Goal: Task Accomplishment & Management: Use online tool/utility

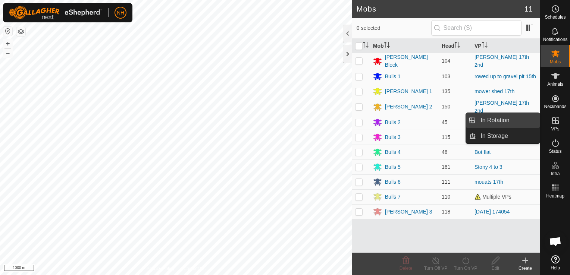
click at [504, 119] on link "In Rotation" at bounding box center [508, 120] width 64 height 15
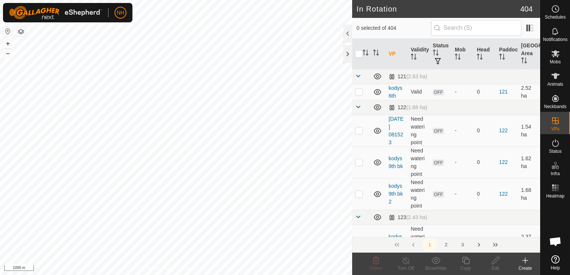
click at [525, 261] on icon at bounding box center [525, 261] width 5 height 0
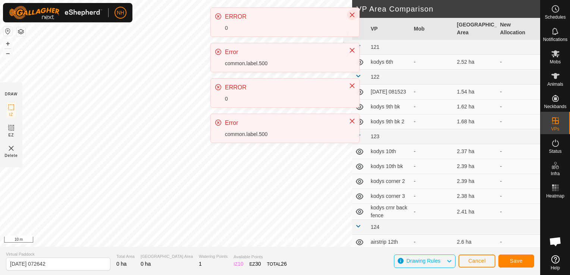
click at [349, 16] on icon "Close" at bounding box center [352, 15] width 6 height 6
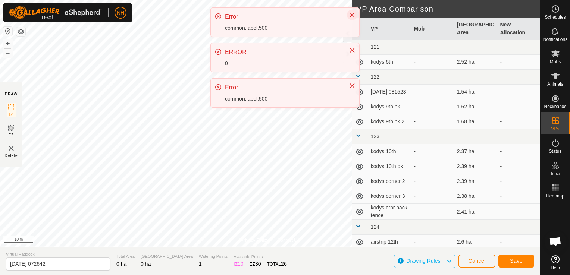
click at [352, 13] on icon "Close" at bounding box center [352, 15] width 6 height 6
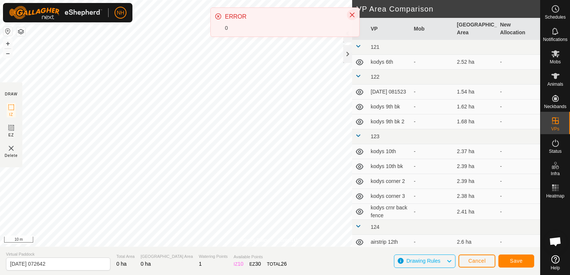
click at [352, 15] on icon "Close" at bounding box center [352, 15] width 6 height 6
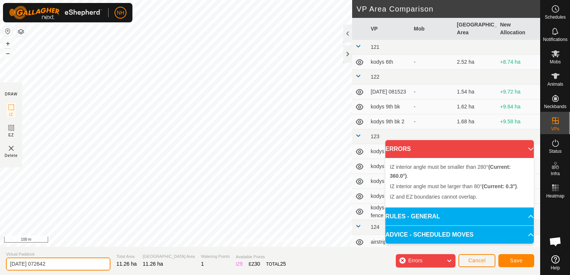
click at [81, 266] on input "2025-09-18 072642" at bounding box center [58, 264] width 104 height 13
type input "2"
type input "[PERSON_NAME] 18th"
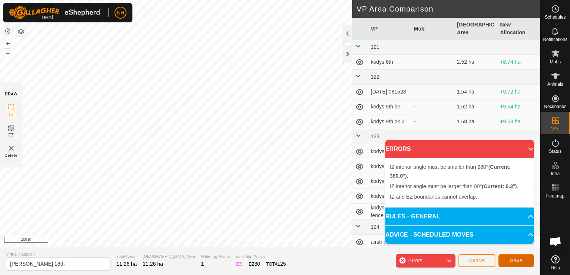
click at [515, 260] on span "Save" at bounding box center [516, 261] width 13 height 6
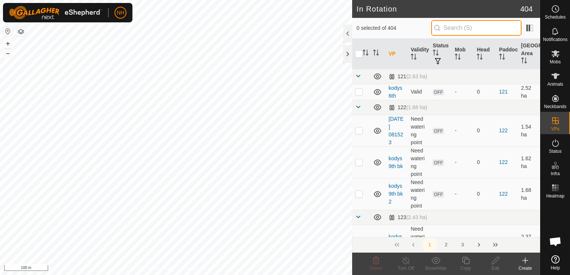
click at [457, 31] on input "text" at bounding box center [476, 28] width 90 height 16
click at [456, 28] on input "text" at bounding box center [476, 28] width 90 height 16
click at [555, 62] on span "Mobs" at bounding box center [555, 62] width 11 height 4
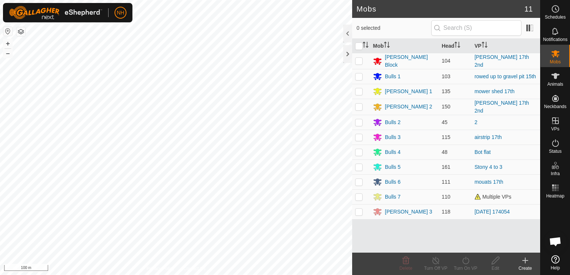
click at [556, 55] on icon at bounding box center [556, 53] width 8 height 7
click at [360, 106] on p-checkbox at bounding box center [358, 107] width 7 height 6
checkbox input "true"
click at [465, 263] on icon at bounding box center [465, 260] width 9 height 9
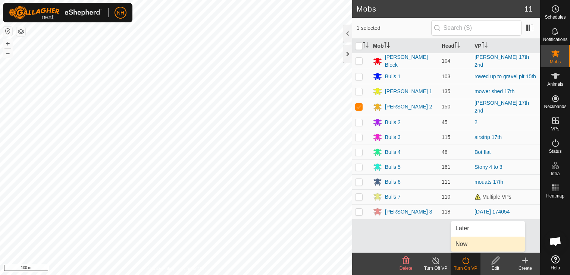
click at [462, 243] on link "Now" at bounding box center [488, 244] width 74 height 15
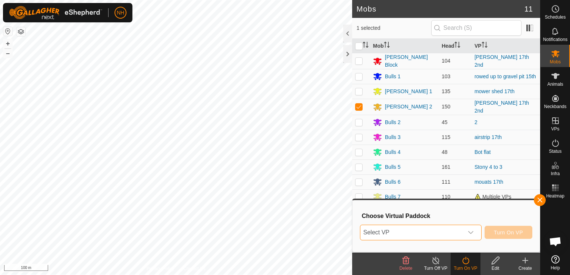
click at [453, 233] on span "Select VP" at bounding box center [411, 232] width 103 height 15
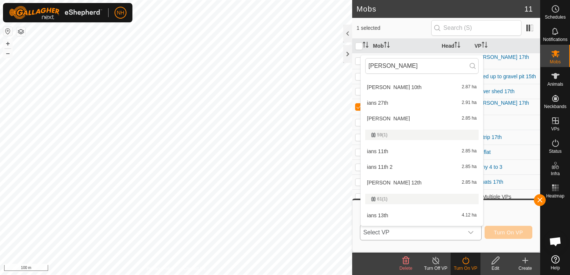
scroll to position [461, 0]
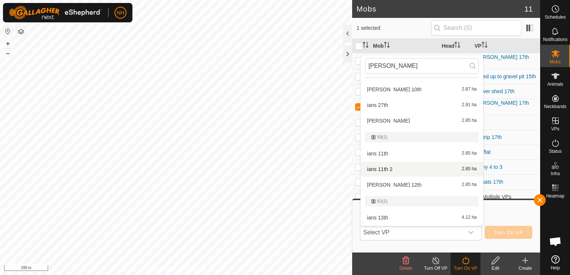
type input "ian"
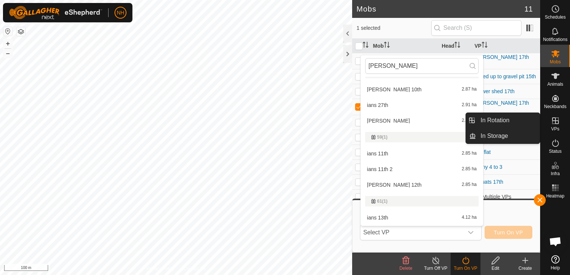
drag, startPoint x: 541, startPoint y: 123, endPoint x: 557, endPoint y: 123, distance: 16.1
click at [557, 123] on icon at bounding box center [555, 120] width 9 height 9
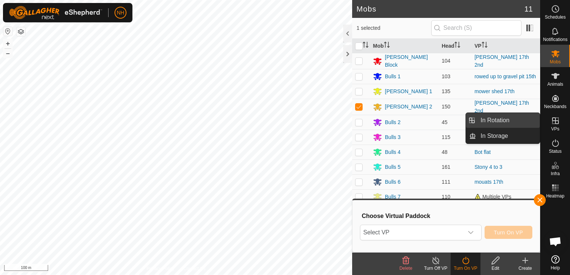
click at [493, 121] on link "In Rotation" at bounding box center [508, 120] width 64 height 15
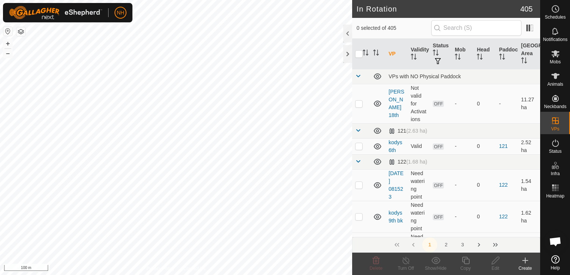
click at [524, 262] on icon at bounding box center [525, 260] width 9 height 9
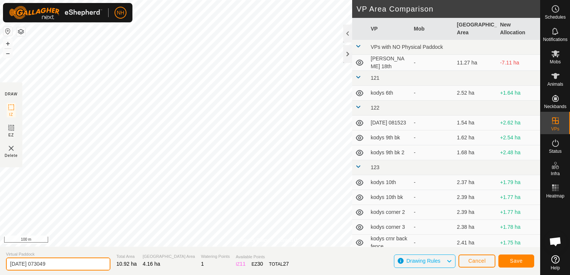
click at [79, 264] on input "2025-09-18 073049" at bounding box center [58, 264] width 104 height 13
click at [82, 261] on input "2025-09-18 073049" at bounding box center [58, 264] width 104 height 13
type input "2"
type input "[PERSON_NAME] 18th 2"
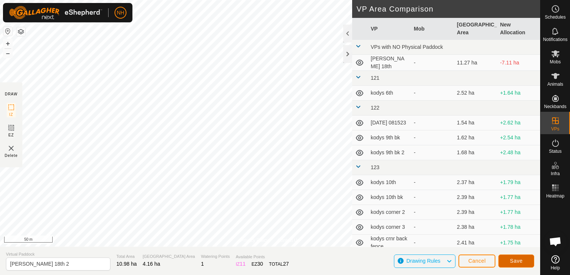
click at [511, 265] on button "Save" at bounding box center [517, 261] width 36 height 13
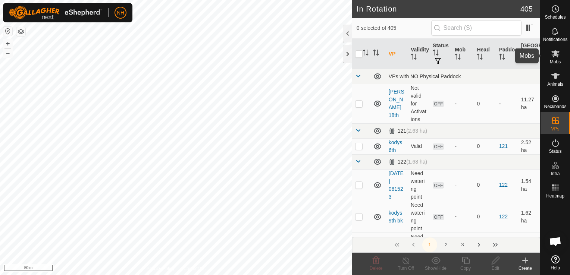
click at [558, 58] on es-mob-svg-icon at bounding box center [555, 54] width 13 height 12
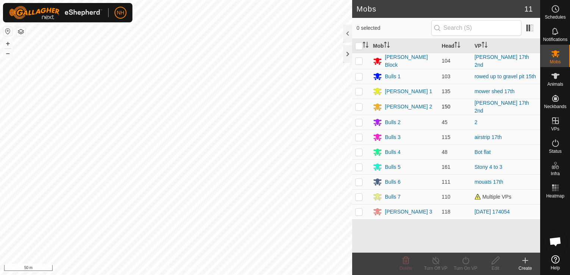
click at [357, 104] on p-checkbox at bounding box center [358, 107] width 7 height 6
checkbox input "true"
click at [466, 260] on icon at bounding box center [465, 260] width 9 height 9
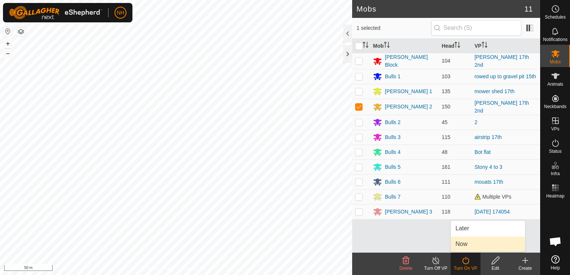
click at [466, 245] on link "Now" at bounding box center [488, 244] width 74 height 15
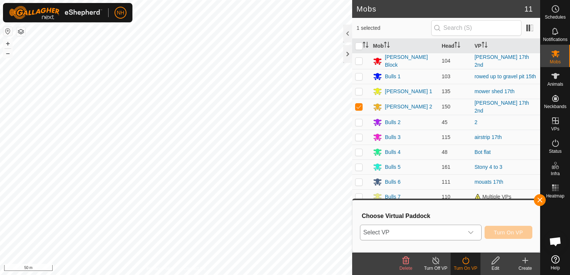
click at [438, 231] on span "Select VP" at bounding box center [411, 232] width 103 height 15
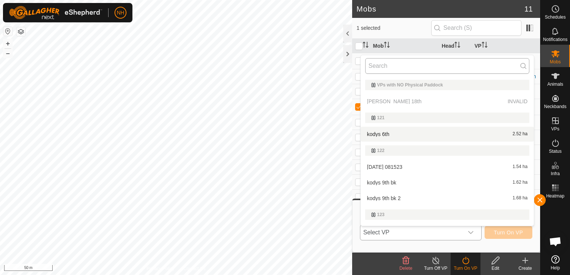
click at [419, 65] on input "text" at bounding box center [447, 66] width 164 height 16
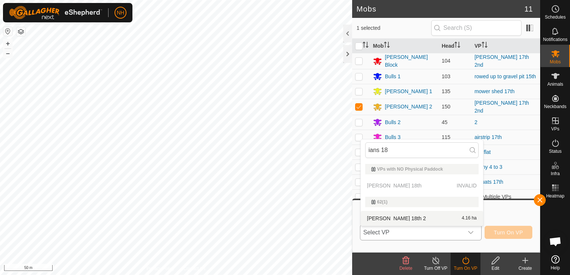
type input "ians 18"
click at [398, 221] on li "ians 18th 2 4.16 ha" at bounding box center [422, 218] width 122 height 15
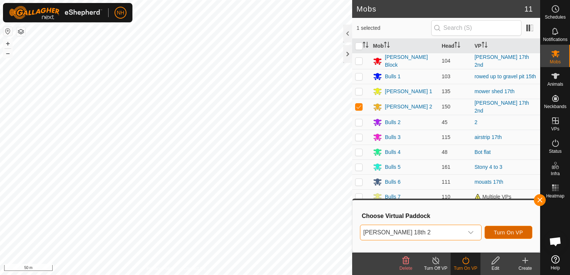
click at [502, 232] on span "Turn On VP" at bounding box center [508, 233] width 29 height 6
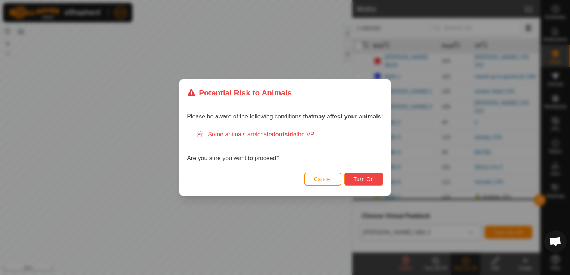
click at [369, 177] on span "Turn On" at bounding box center [364, 180] width 20 height 6
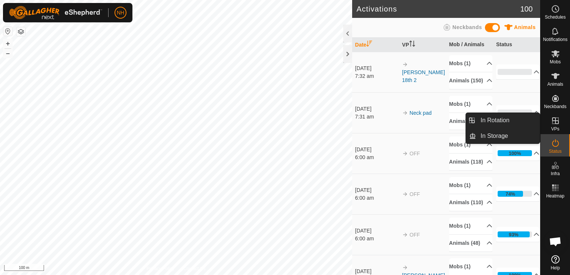
click at [557, 122] on icon at bounding box center [555, 120] width 9 height 9
click at [500, 121] on link "In Rotation" at bounding box center [508, 120] width 64 height 15
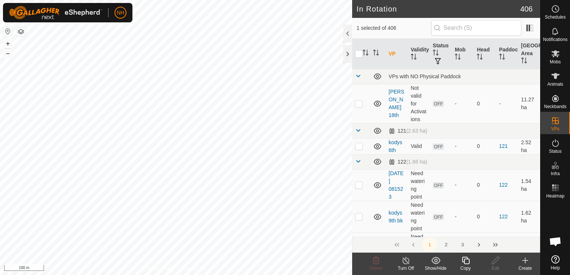
click at [525, 260] on icon at bounding box center [525, 260] width 9 height 9
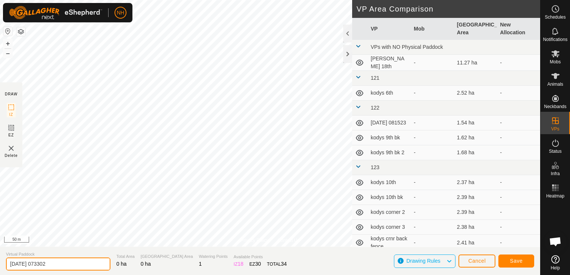
click at [94, 261] on input "2025-09-18 073302" at bounding box center [58, 264] width 104 height 13
type input "2"
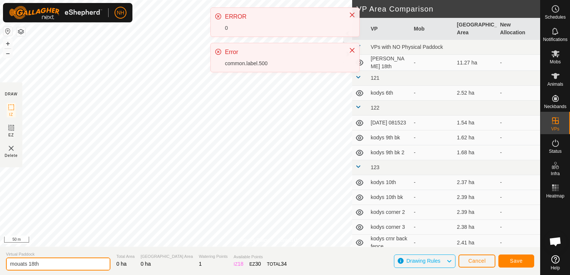
type input "mouats 18th"
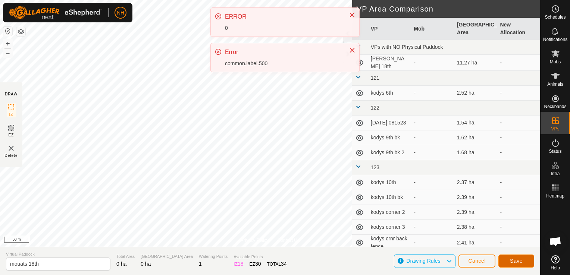
click at [509, 261] on button "Save" at bounding box center [517, 261] width 36 height 13
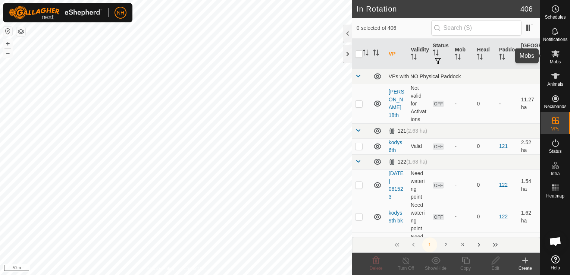
click at [559, 58] on es-mob-svg-icon at bounding box center [555, 54] width 13 height 12
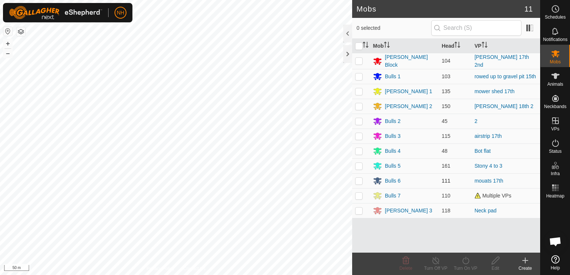
click at [357, 180] on p-checkbox at bounding box center [358, 181] width 7 height 6
checkbox input "true"
click at [466, 263] on icon at bounding box center [465, 260] width 9 height 9
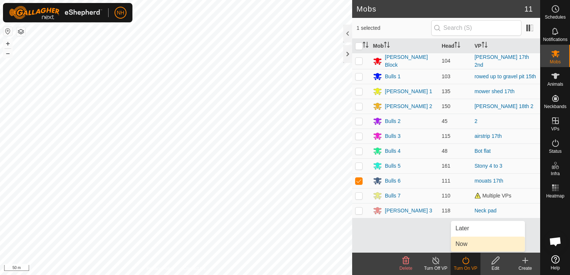
click at [464, 241] on link "Now" at bounding box center [488, 244] width 74 height 15
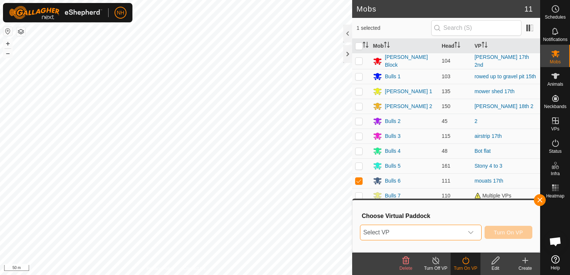
click at [415, 235] on span "Select VP" at bounding box center [411, 232] width 103 height 15
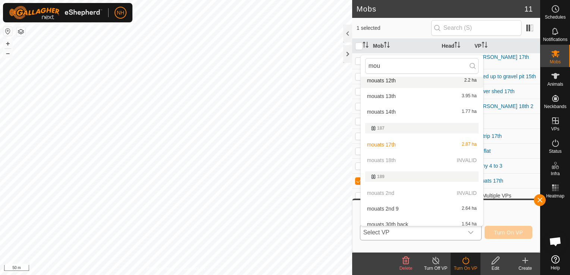
scroll to position [86, 0]
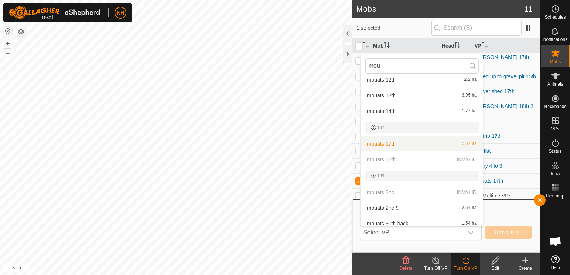
type input "mou"
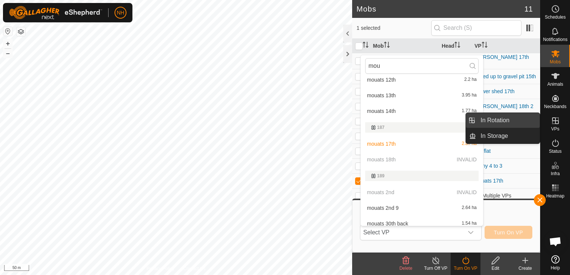
click at [510, 119] on link "In Rotation" at bounding box center [508, 120] width 64 height 15
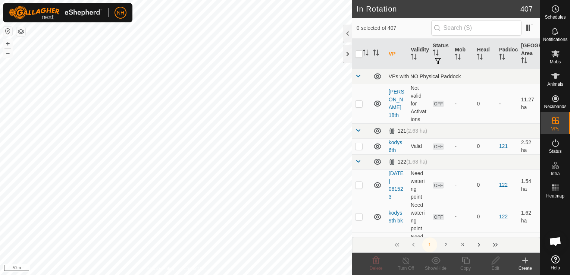
click at [525, 262] on icon at bounding box center [525, 260] width 9 height 9
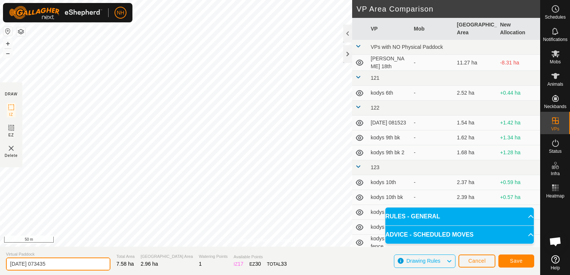
click at [79, 266] on input "2025-09-18 073435" at bounding box center [58, 264] width 104 height 13
type input "2"
type input "i"
type input "mouats 18th 2"
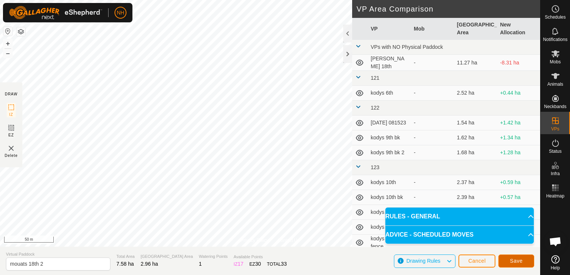
click at [516, 259] on span "Save" at bounding box center [516, 261] width 13 height 6
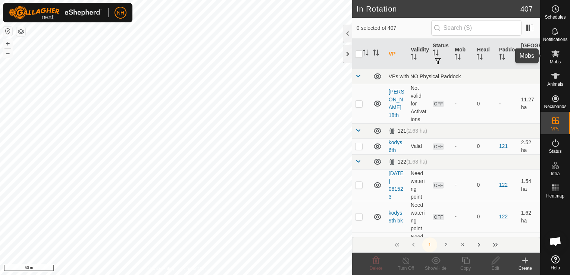
click at [555, 56] on icon at bounding box center [555, 53] width 9 height 9
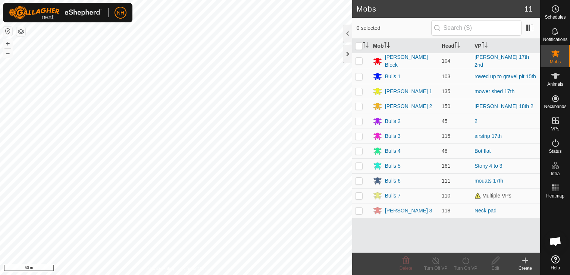
click at [357, 181] on p-checkbox at bounding box center [358, 181] width 7 height 6
checkbox input "true"
click at [464, 261] on icon at bounding box center [465, 260] width 9 height 9
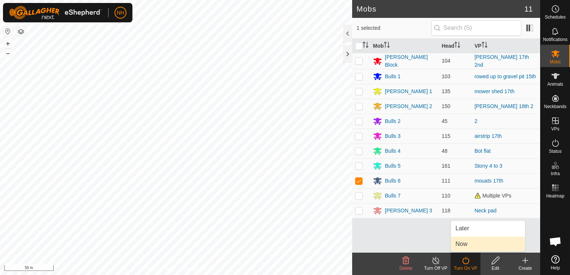
click at [464, 245] on link "Now" at bounding box center [488, 244] width 74 height 15
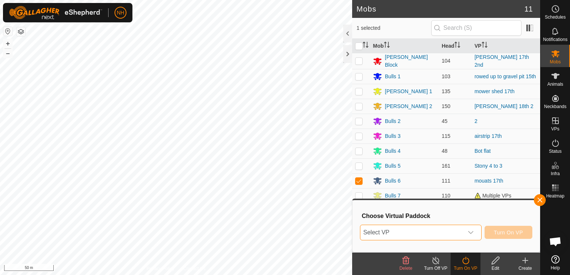
click at [443, 231] on span "Select VP" at bounding box center [411, 232] width 103 height 15
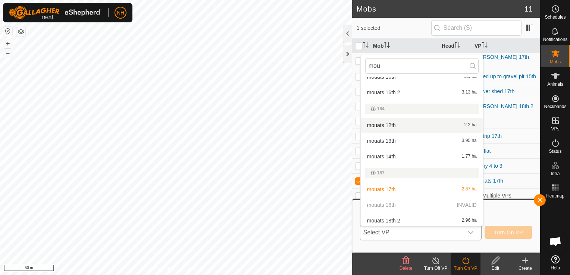
scroll to position [75, 0]
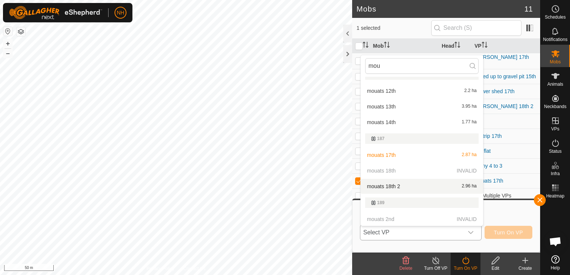
type input "mou"
click at [400, 187] on li "mouats 18th 2 2.96 ha" at bounding box center [422, 186] width 122 height 15
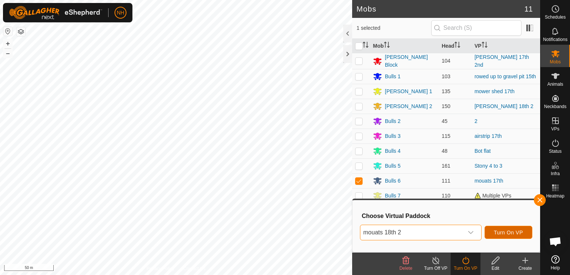
click at [518, 235] on span "Turn On VP" at bounding box center [508, 233] width 29 height 6
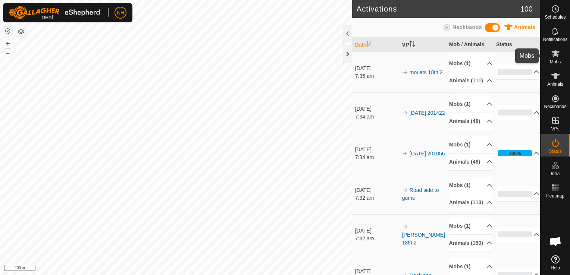
click at [552, 51] on icon at bounding box center [555, 53] width 9 height 9
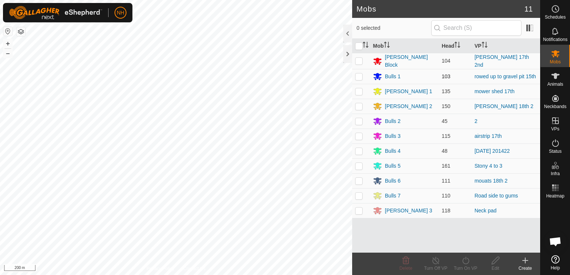
click at [359, 75] on p-checkbox at bounding box center [358, 77] width 7 height 6
checkbox input "true"
click at [465, 260] on icon at bounding box center [465, 260] width 9 height 9
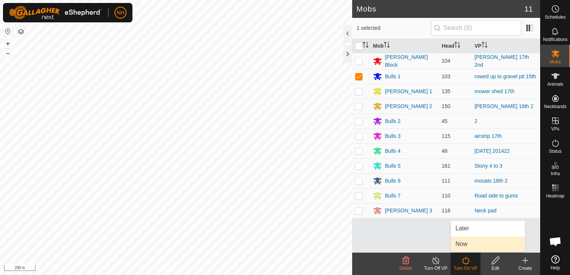
click at [462, 241] on link "Now" at bounding box center [488, 244] width 74 height 15
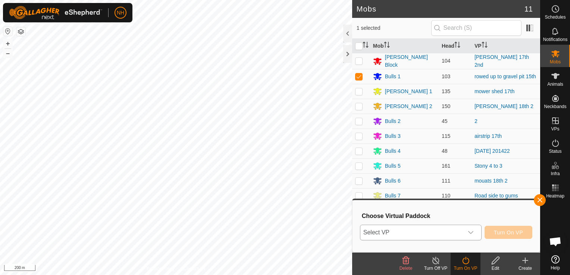
click at [439, 235] on span "Select VP" at bounding box center [411, 232] width 103 height 15
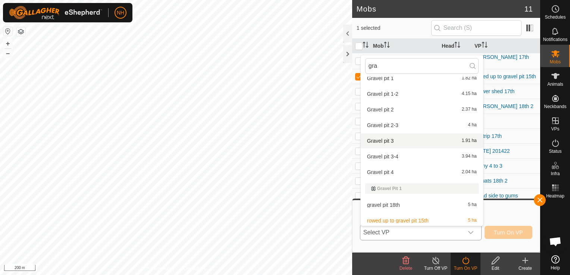
scroll to position [58, 0]
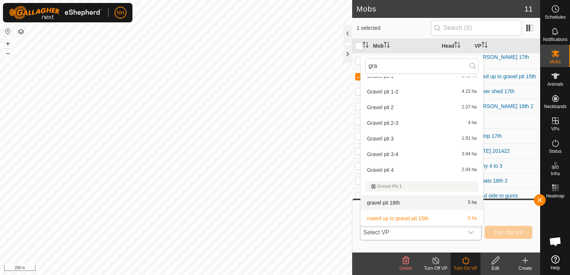
type input "gra"
click at [393, 199] on li "gravel pit 18th 5 ha" at bounding box center [422, 203] width 122 height 15
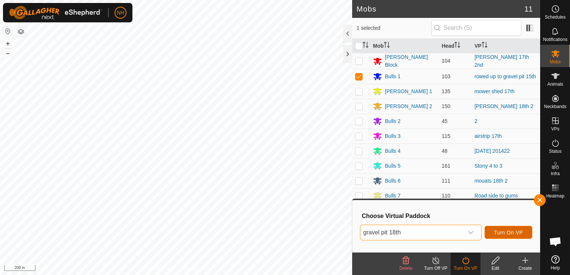
click at [500, 231] on span "Turn On VP" at bounding box center [508, 233] width 29 height 6
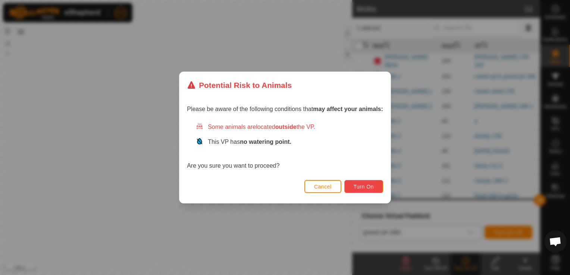
click at [362, 185] on span "Turn On" at bounding box center [364, 187] width 20 height 6
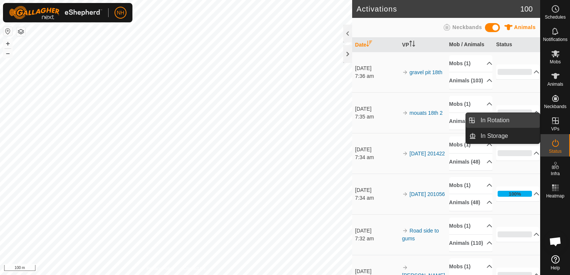
click at [492, 121] on link "In Rotation" at bounding box center [508, 120] width 64 height 15
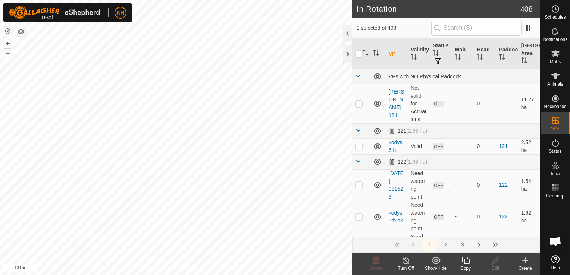
click at [524, 264] on icon at bounding box center [525, 260] width 9 height 9
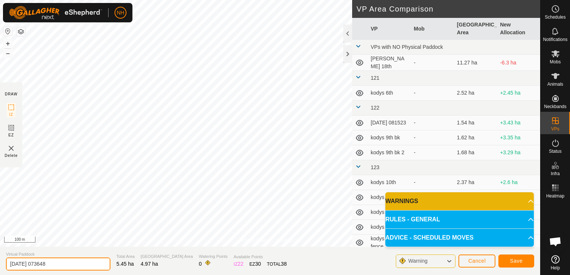
click at [94, 265] on input "2025-09-18 073648" at bounding box center [58, 264] width 104 height 13
type input "2"
type input "airstrip 18th"
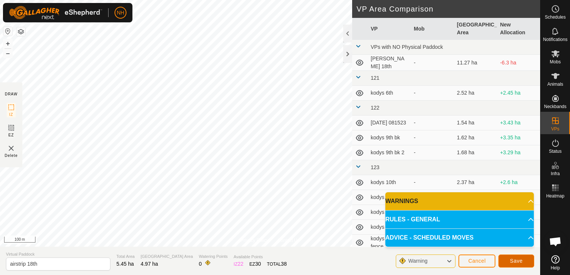
click at [521, 261] on span "Save" at bounding box center [516, 261] width 13 height 6
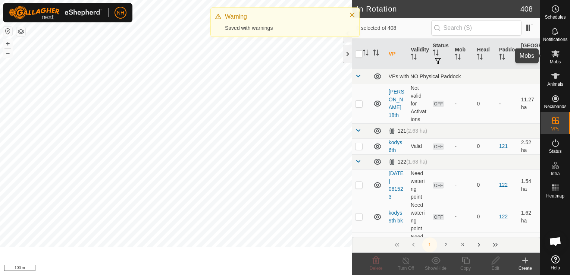
click at [555, 56] on icon at bounding box center [555, 53] width 9 height 9
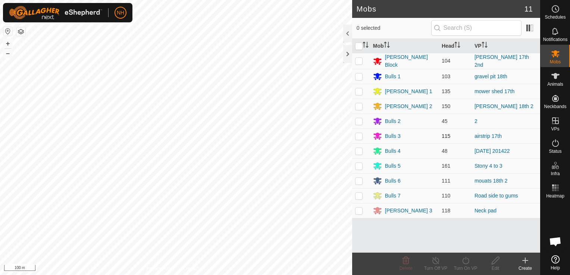
click at [359, 133] on p-checkbox at bounding box center [358, 136] width 7 height 6
checkbox input "true"
click at [470, 268] on div "Turn On VP" at bounding box center [466, 268] width 30 height 7
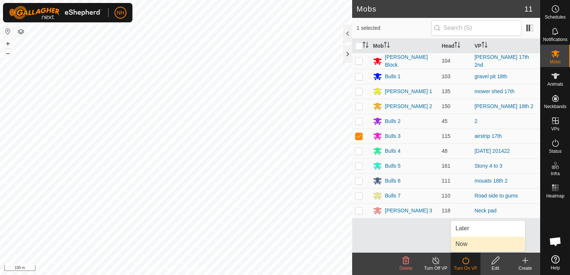
click at [465, 241] on link "Now" at bounding box center [488, 244] width 74 height 15
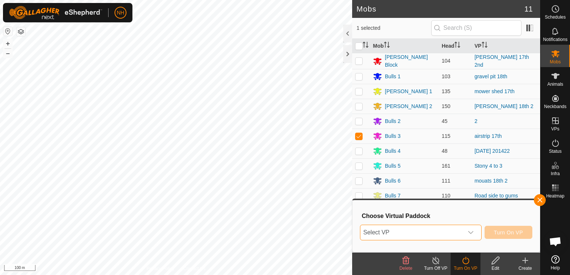
click at [462, 232] on span "Select VP" at bounding box center [411, 232] width 103 height 15
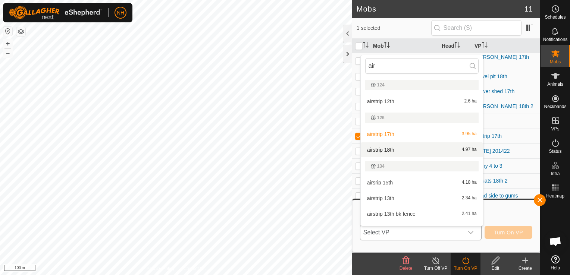
type input "air"
click at [407, 147] on li "airstrip 18th 4.97 ha" at bounding box center [422, 150] width 122 height 15
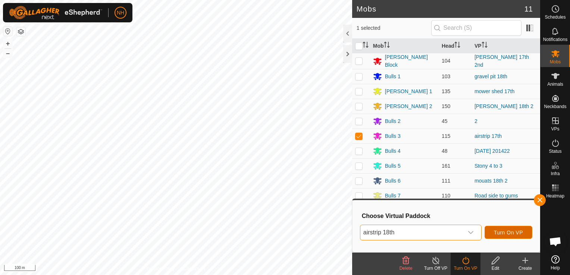
click at [507, 230] on span "Turn On VP" at bounding box center [508, 233] width 29 height 6
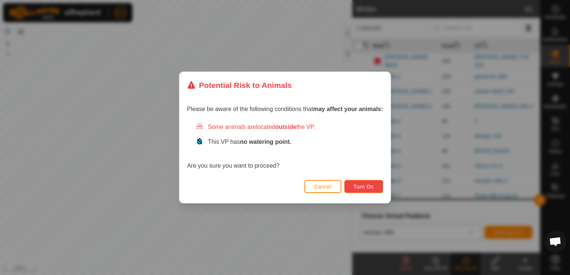
click at [371, 188] on span "Turn On" at bounding box center [364, 187] width 20 height 6
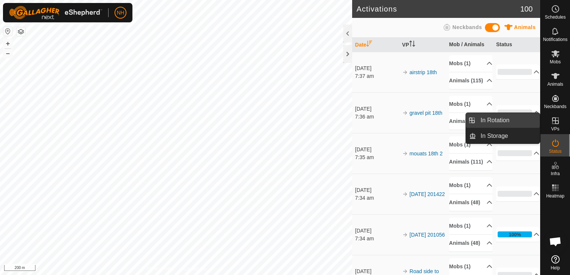
click at [505, 120] on link "In Rotation" at bounding box center [508, 120] width 64 height 15
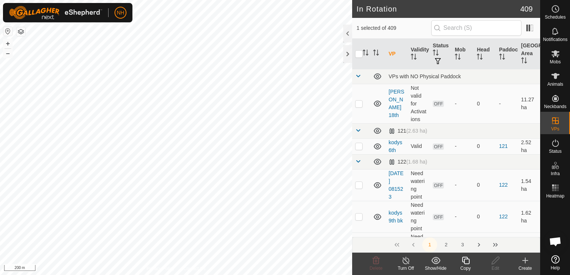
click at [526, 260] on icon at bounding box center [525, 260] width 9 height 9
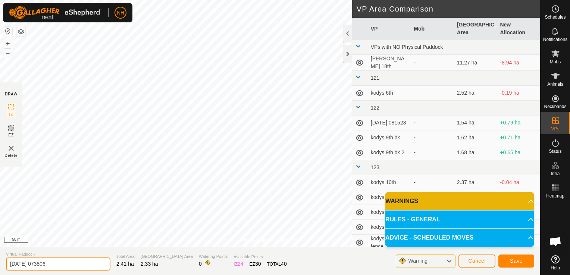
click at [99, 264] on input "[DATE] 073806" at bounding box center [58, 264] width 104 height 13
type input "2"
type input "mower shed 18th"
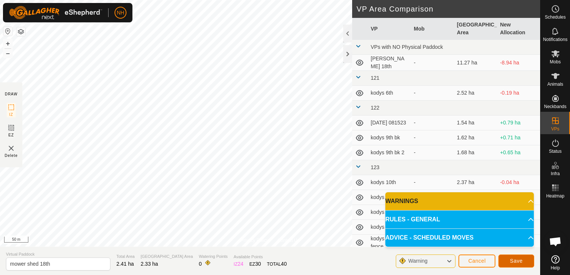
click at [515, 260] on span "Save" at bounding box center [516, 261] width 13 height 6
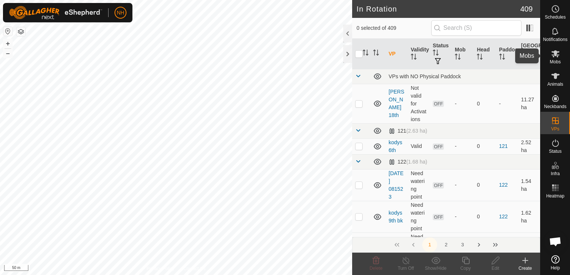
click at [552, 56] on icon at bounding box center [555, 53] width 9 height 9
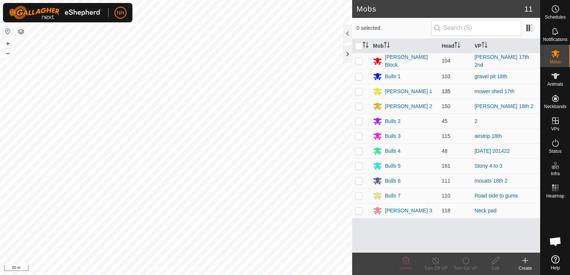
click at [355, 89] on p-checkbox at bounding box center [358, 91] width 7 height 6
checkbox input "true"
click at [465, 261] on icon at bounding box center [465, 260] width 9 height 9
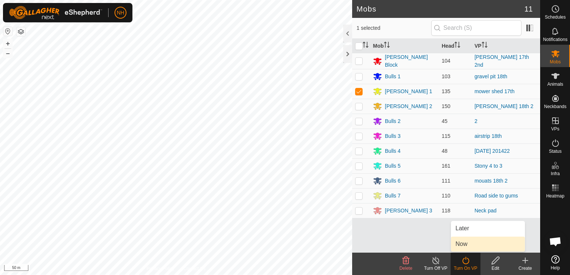
click at [462, 244] on link "Now" at bounding box center [488, 244] width 74 height 15
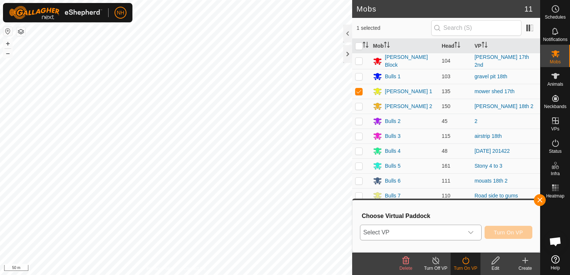
click at [440, 229] on span "Select VP" at bounding box center [411, 232] width 103 height 15
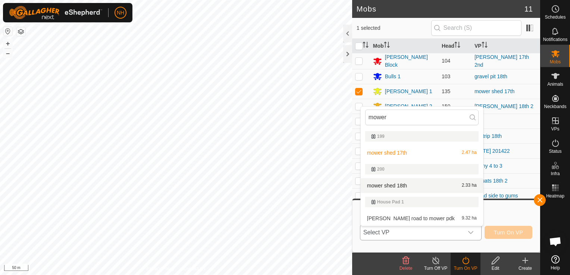
type input "mower"
click at [417, 182] on li "mower shed 18th 2.33 ha" at bounding box center [422, 185] width 122 height 15
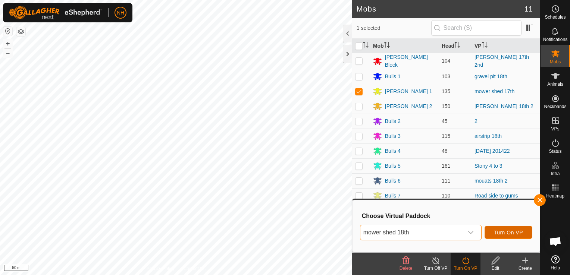
click at [518, 232] on span "Turn On VP" at bounding box center [508, 233] width 29 height 6
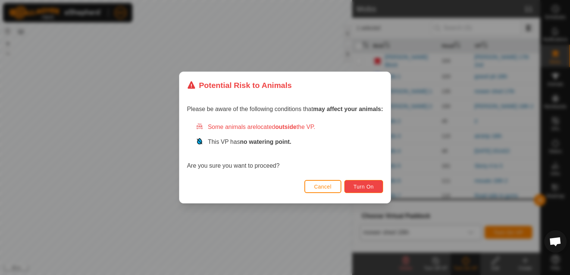
click at [371, 188] on span "Turn On" at bounding box center [364, 187] width 20 height 6
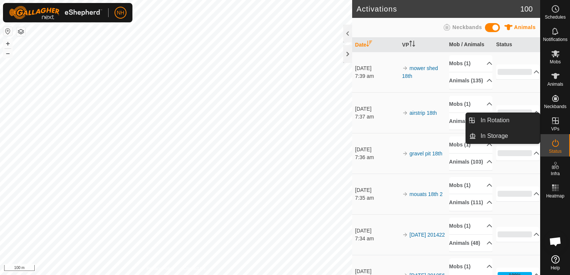
click at [556, 123] on icon at bounding box center [555, 120] width 9 height 9
click at [488, 118] on link "In Rotation" at bounding box center [508, 120] width 64 height 15
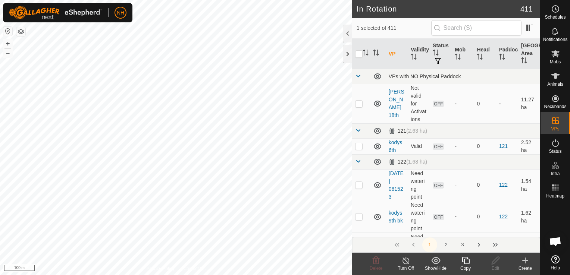
click at [524, 262] on icon at bounding box center [525, 260] width 9 height 9
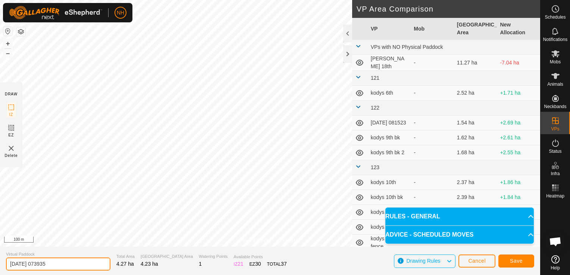
click at [86, 266] on input "[DATE] 073935" at bounding box center [58, 264] width 104 height 13
type input "2"
type input "[PERSON_NAME] 18th"
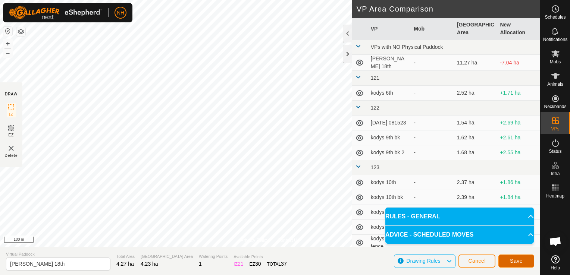
click at [520, 260] on span "Save" at bounding box center [516, 261] width 13 height 6
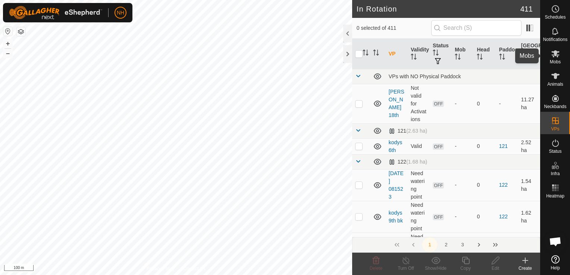
click at [553, 53] on icon at bounding box center [555, 53] width 9 height 9
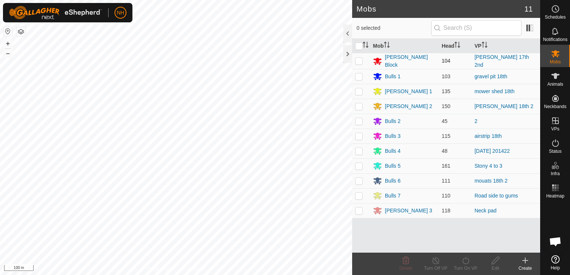
click at [358, 61] on p-checkbox at bounding box center [358, 61] width 7 height 6
checkbox input "true"
click at [464, 261] on icon at bounding box center [465, 260] width 9 height 9
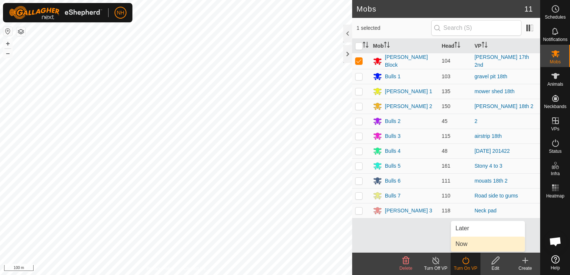
click at [453, 244] on link "Now" at bounding box center [488, 244] width 74 height 15
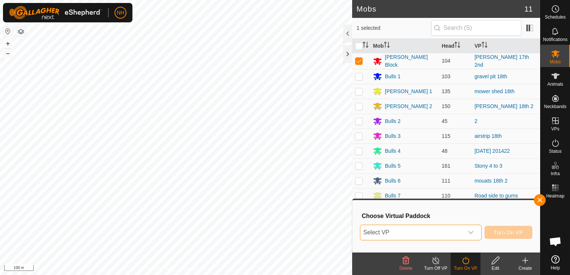
click at [445, 229] on span "Select VP" at bounding box center [411, 232] width 103 height 15
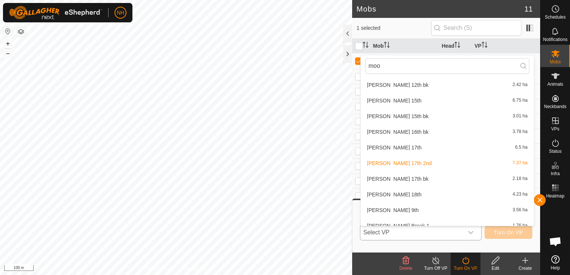
scroll to position [299, 0]
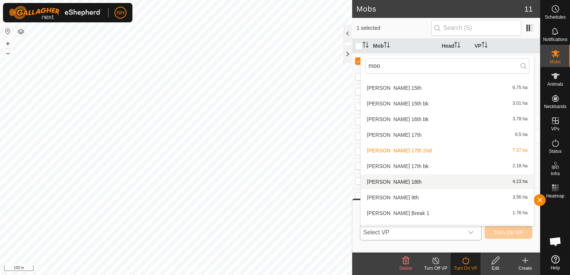
type input "moo"
click at [383, 178] on li "[PERSON_NAME] 18th 4.23 ha" at bounding box center [447, 182] width 173 height 15
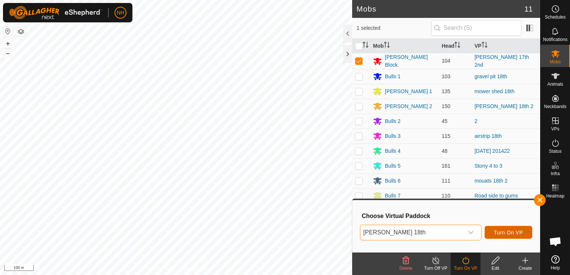
click at [499, 231] on span "Turn On VP" at bounding box center [508, 233] width 29 height 6
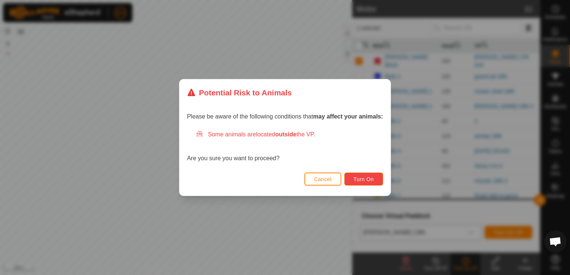
click at [354, 180] on span "Turn On" at bounding box center [364, 180] width 20 height 6
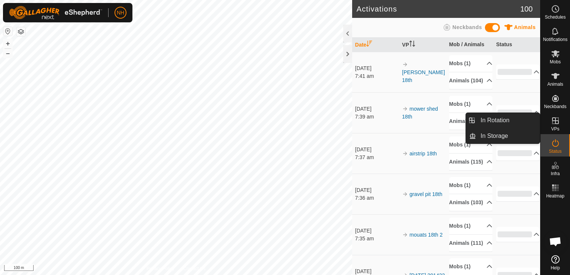
click at [555, 123] on icon at bounding box center [555, 120] width 9 height 9
click at [503, 121] on link "In Rotation" at bounding box center [508, 120] width 64 height 15
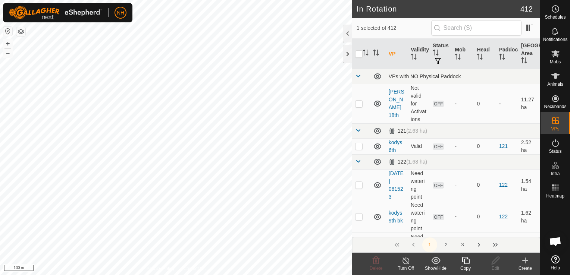
click at [526, 261] on icon at bounding box center [525, 260] width 9 height 9
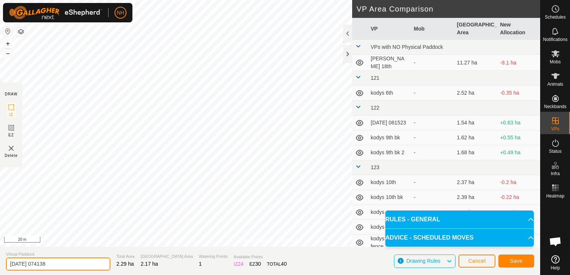
click at [87, 264] on input "[DATE] 074138" at bounding box center [58, 264] width 104 height 13
type input "2"
type input "[PERSON_NAME] 18th bk"
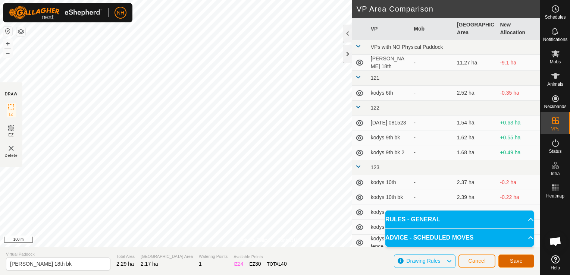
click at [520, 259] on span "Save" at bounding box center [516, 261] width 13 height 6
